Goal: Ask a question

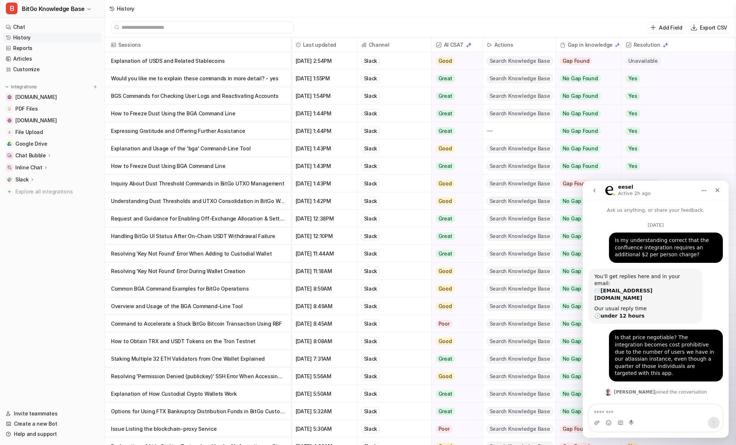
scroll to position [1072, 0]
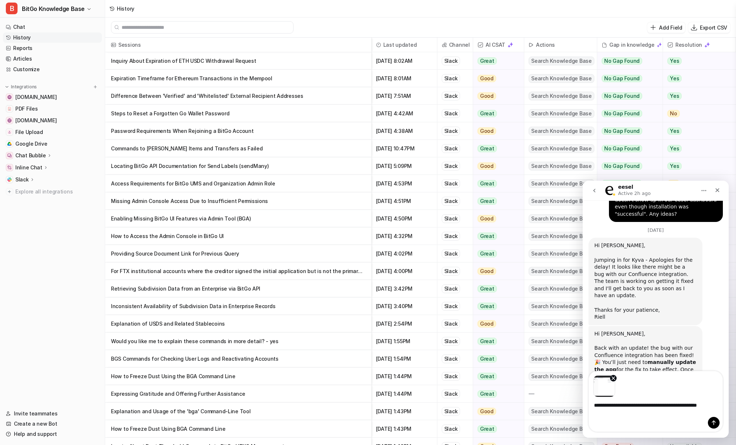
scroll to position [1105, 0]
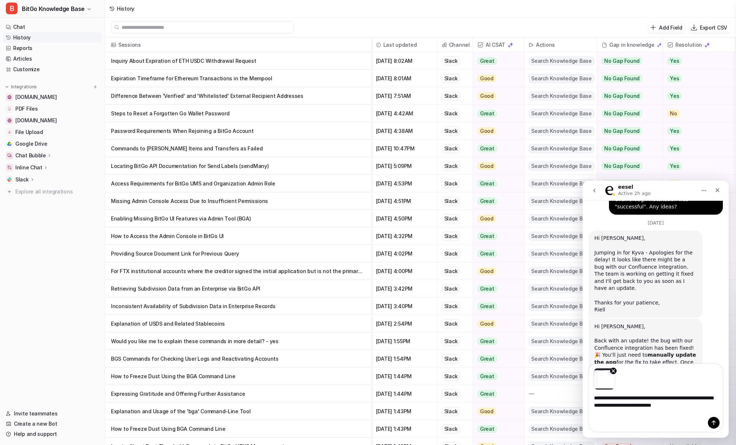
type textarea "**********"
click at [713, 424] on icon "Send a message…" at bounding box center [714, 423] width 4 height 5
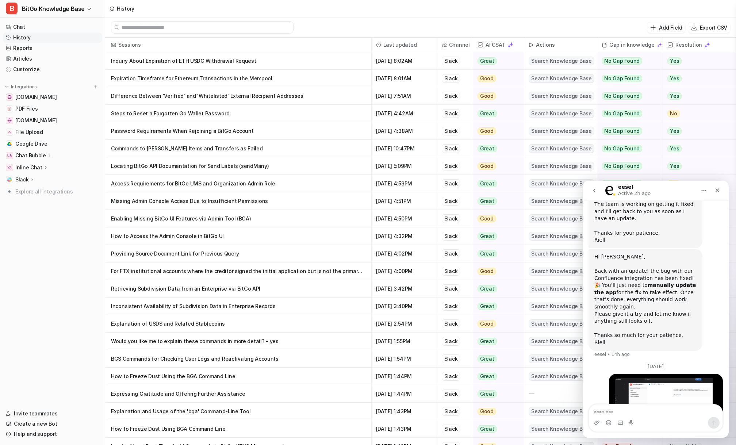
scroll to position [1177, 0]
click at [637, 413] on textarea "Message…" at bounding box center [656, 411] width 134 height 12
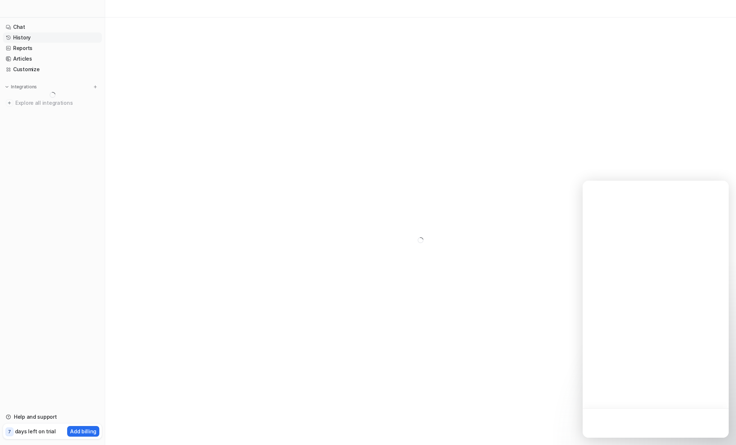
click at [220, 10] on div at bounding box center [420, 9] width 631 height 18
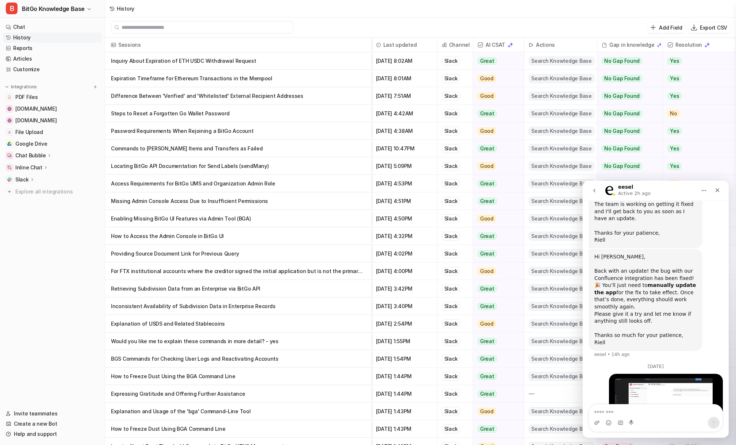
scroll to position [1177, 0]
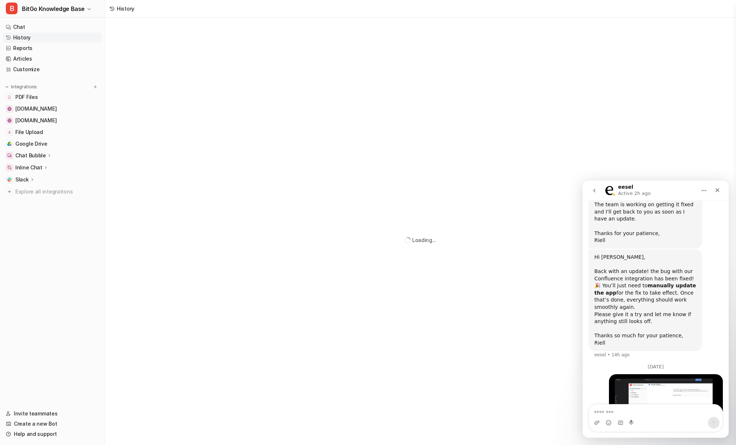
scroll to position [1177, 0]
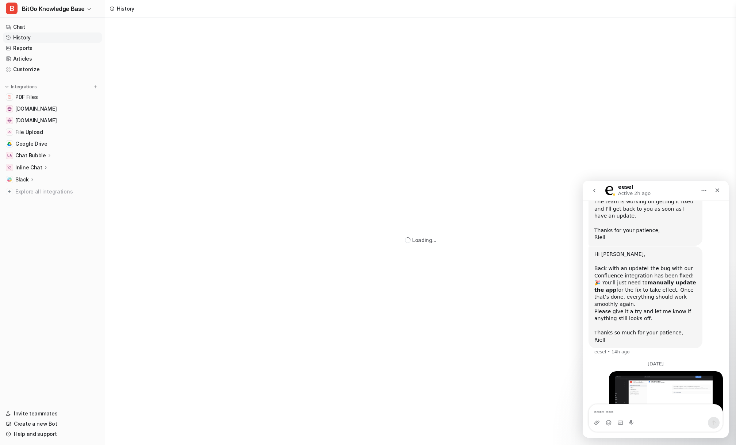
click at [640, 410] on textarea "Message…" at bounding box center [656, 411] width 134 height 12
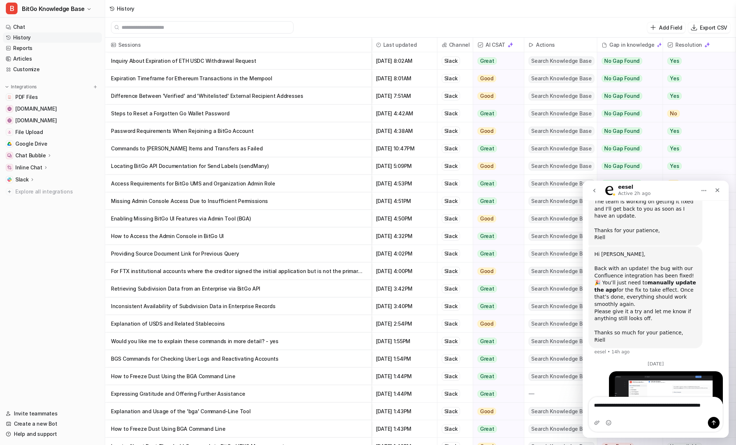
scroll to position [1184, 0]
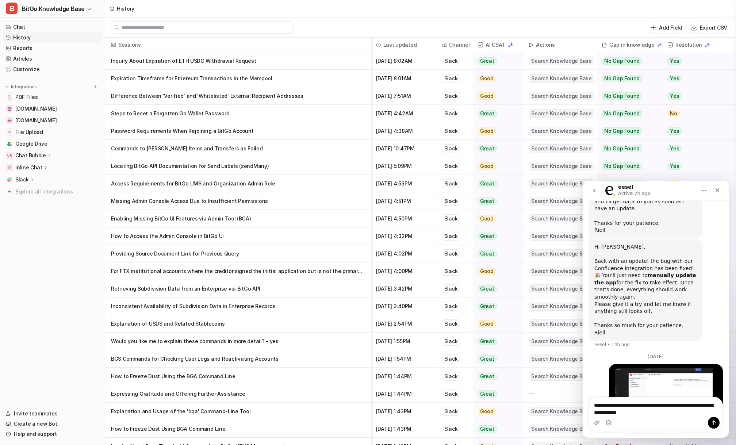
type textarea "**********"
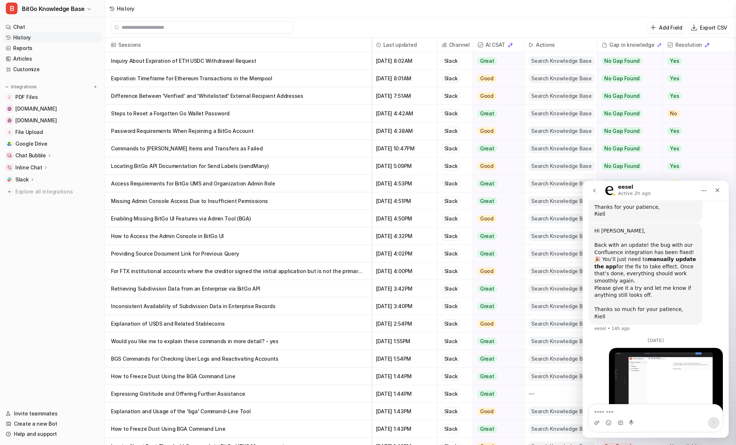
scroll to position [1201, 0]
